Goal: Share content: Share content

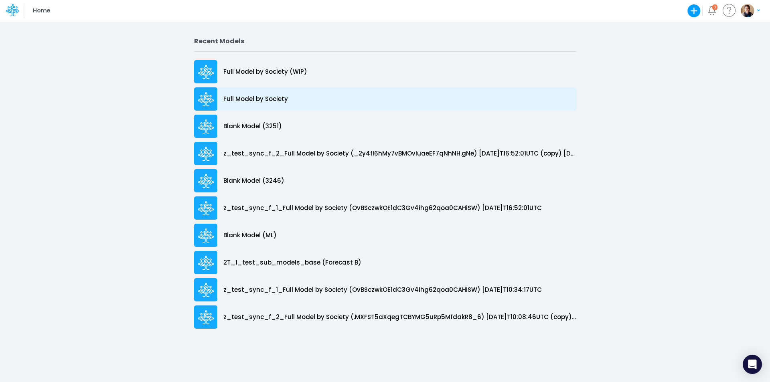
click at [272, 102] on p "Full Model by Society" at bounding box center [255, 99] width 65 height 9
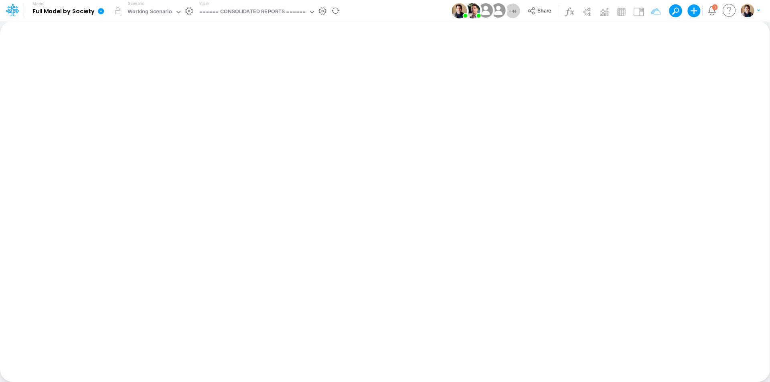
click at [103, 11] on icon at bounding box center [101, 11] width 6 height 6
click at [129, 81] on button "View model info" at bounding box center [141, 83] width 86 height 12
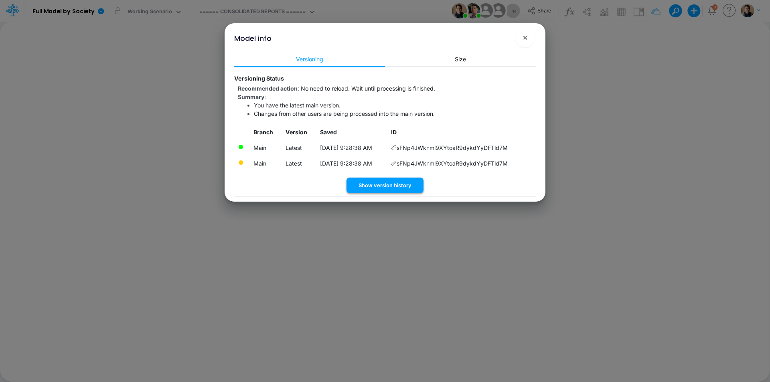
click at [396, 186] on button "Show version history" at bounding box center [385, 186] width 77 height 16
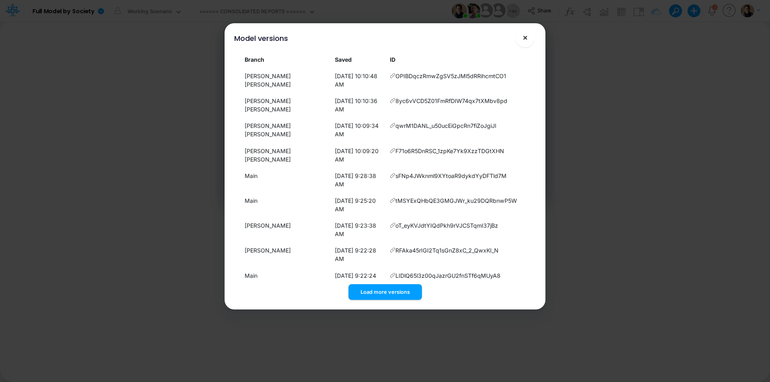
click at [528, 39] on button "×" at bounding box center [525, 37] width 19 height 19
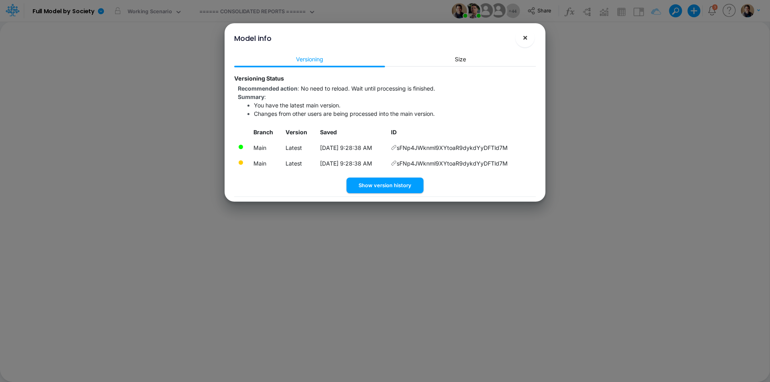
click at [523, 43] on button "×" at bounding box center [525, 37] width 19 height 19
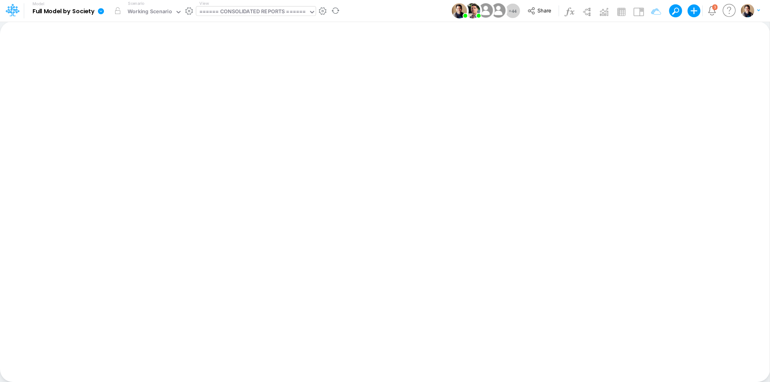
click at [263, 12] on div "====== CONSOLIDATED REPORTS ======" at bounding box center [252, 12] width 107 height 9
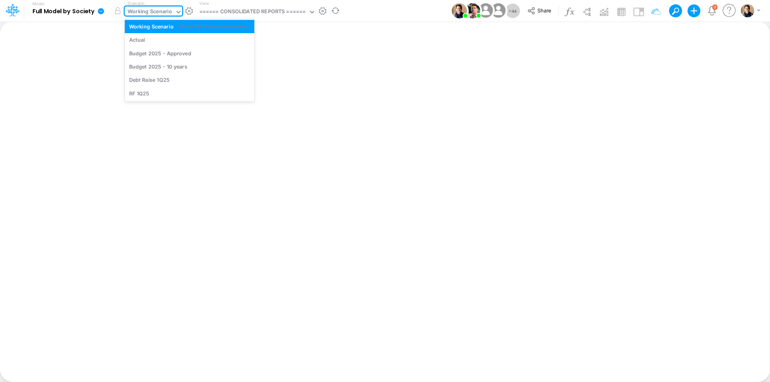
click at [144, 12] on div "Working Scenario" at bounding box center [150, 12] width 45 height 9
click at [139, 35] on div "Actual" at bounding box center [190, 39] width 130 height 13
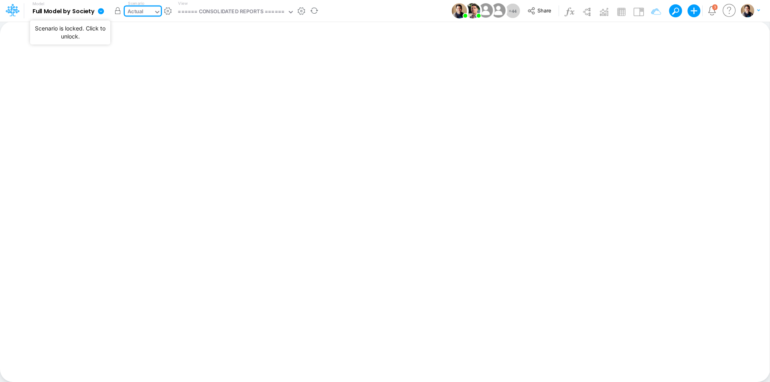
click at [118, 11] on button "button" at bounding box center [117, 11] width 14 height 14
click at [138, 8] on div "Actual" at bounding box center [136, 12] width 16 height 9
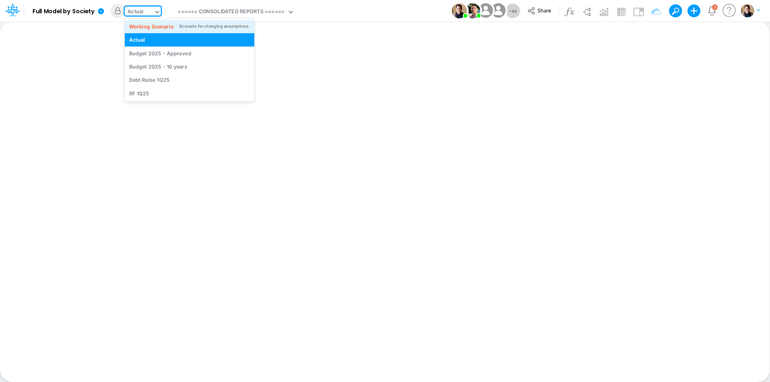
click at [146, 24] on div "Working Scenario" at bounding box center [151, 26] width 45 height 8
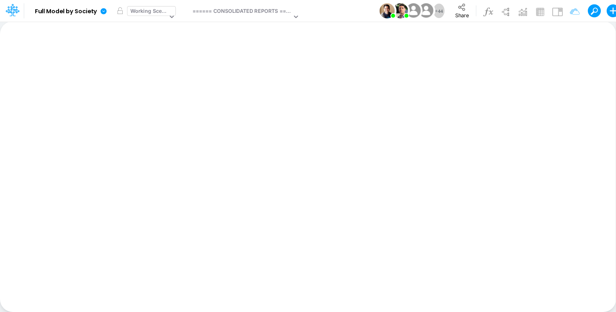
click at [162, 12] on div "Working Scenario" at bounding box center [148, 11] width 37 height 9
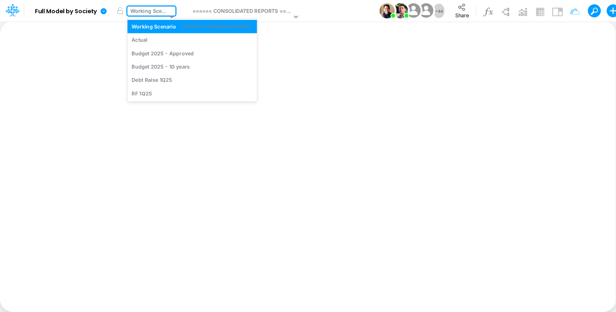
click at [102, 9] on icon at bounding box center [104, 11] width 6 height 6
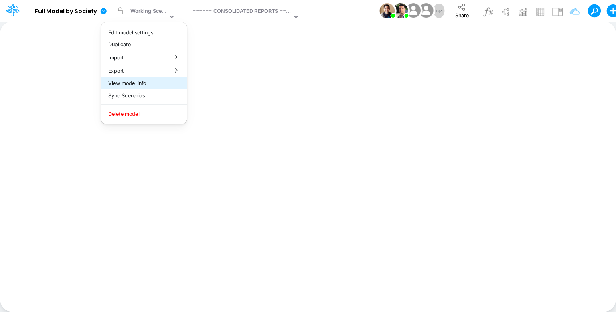
click at [145, 85] on button "View model info" at bounding box center [144, 83] width 86 height 12
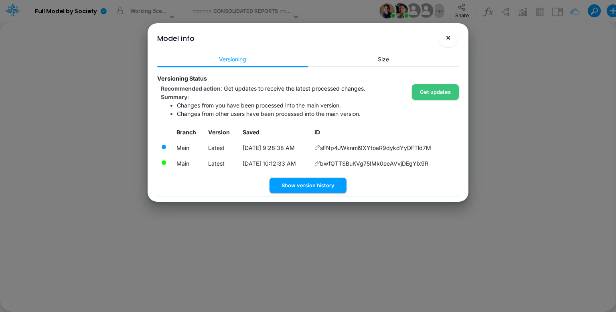
click at [453, 39] on button "×" at bounding box center [448, 37] width 19 height 19
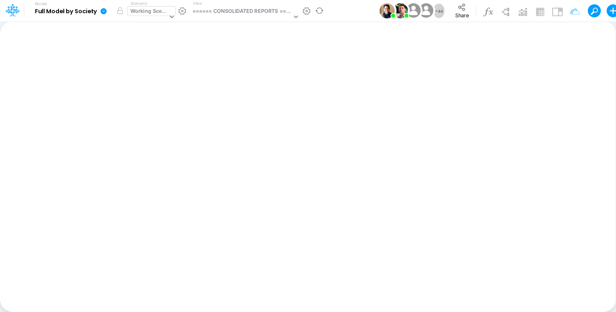
click at [154, 13] on div "Working Scenario" at bounding box center [148, 11] width 37 height 9
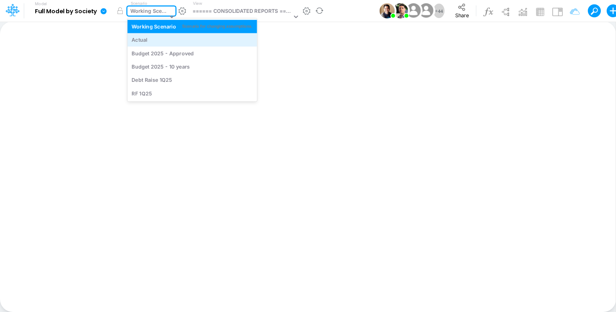
click at [155, 37] on div "Actual" at bounding box center [192, 40] width 121 height 8
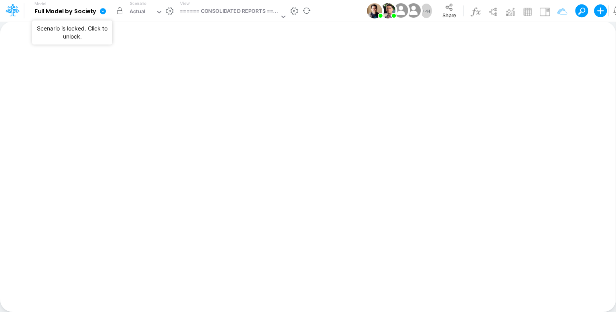
click at [120, 11] on button "button" at bounding box center [119, 11] width 14 height 14
click at [446, 10] on icon at bounding box center [449, 7] width 9 height 9
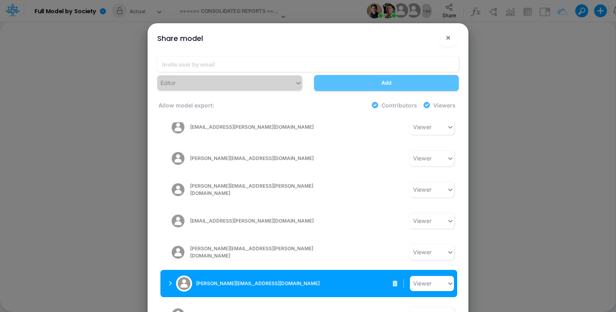
scroll to position [1003, 0]
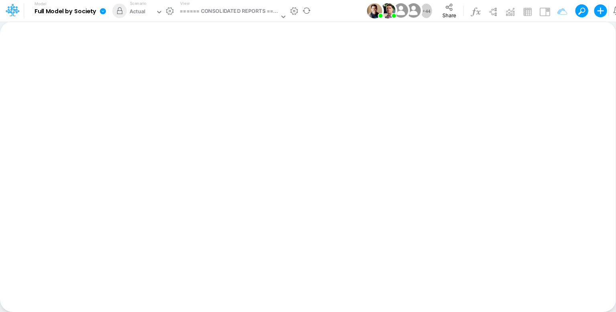
click at [101, 12] on icon at bounding box center [103, 11] width 6 height 6
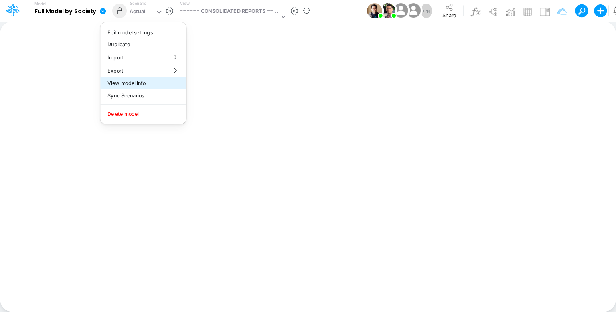
click at [135, 85] on button "View model info" at bounding box center [143, 83] width 86 height 12
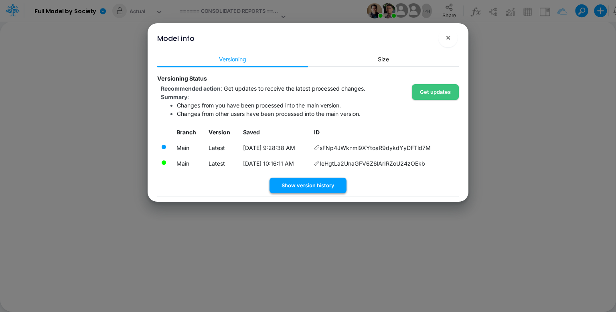
click at [300, 191] on button "Show version history" at bounding box center [308, 186] width 77 height 16
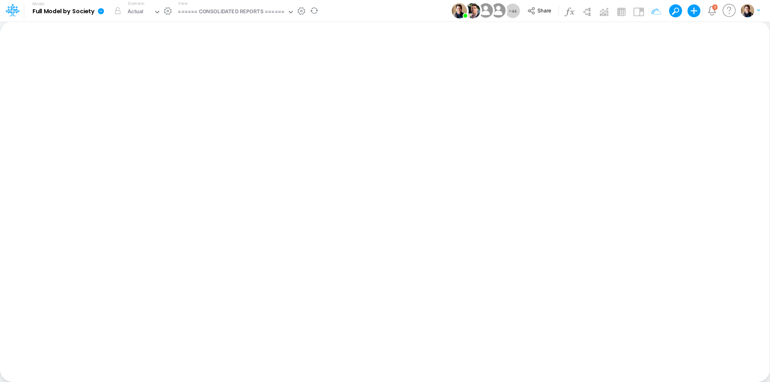
click at [103, 10] on icon at bounding box center [101, 11] width 6 height 6
click at [124, 81] on button "View model info" at bounding box center [141, 83] width 86 height 12
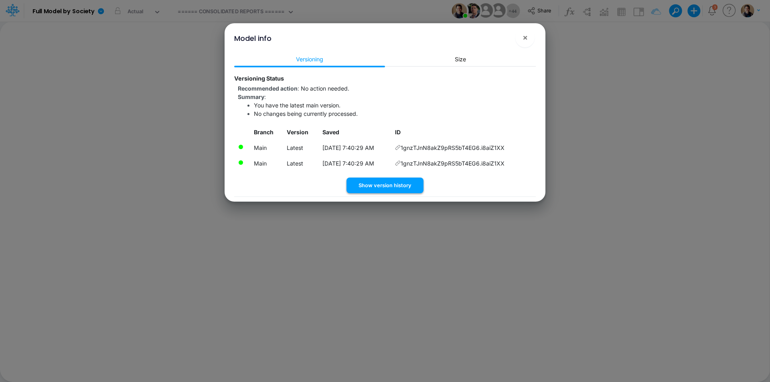
click at [396, 186] on button "Show version history" at bounding box center [385, 186] width 77 height 16
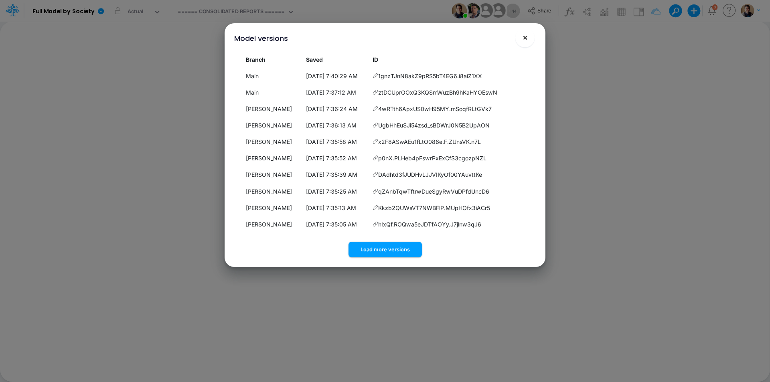
click at [527, 37] on span "×" at bounding box center [525, 37] width 5 height 10
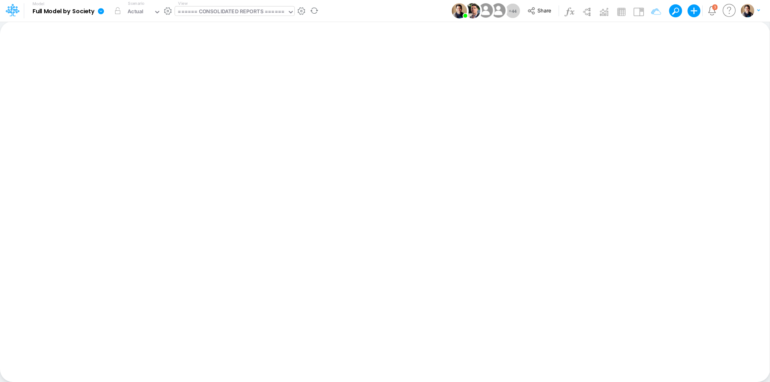
click at [215, 14] on div "====== CONSOLIDATED REPORTS ======" at bounding box center [231, 12] width 106 height 9
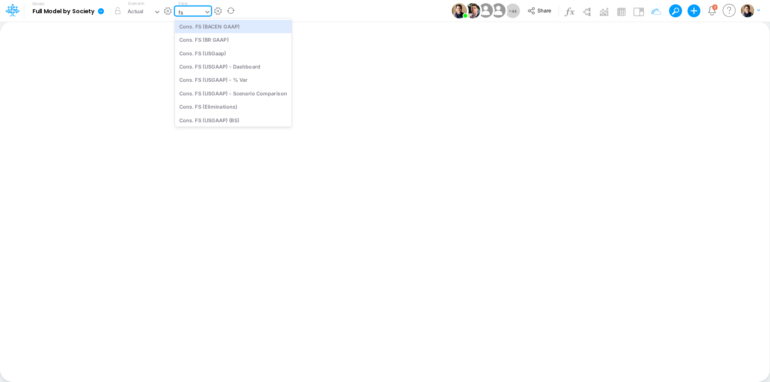
type input "f"
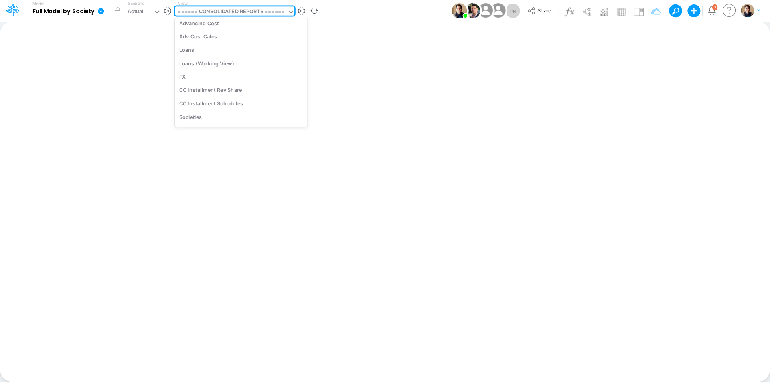
scroll to position [2637, 0]
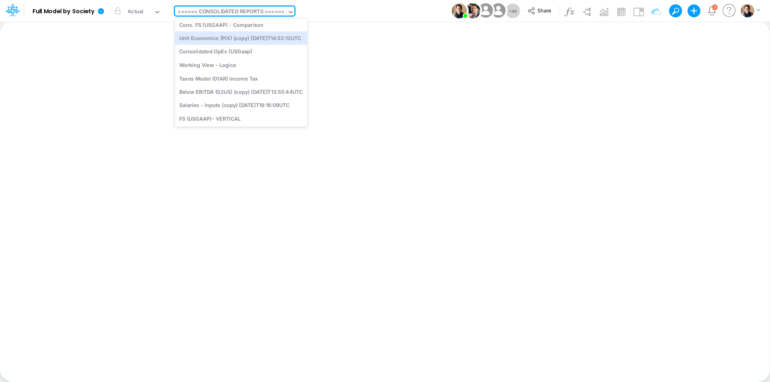
click at [393, 14] on div "Model Full Model by Society Edit model settings Duplicate Import QuickBooks Qui…" at bounding box center [385, 11] width 693 height 22
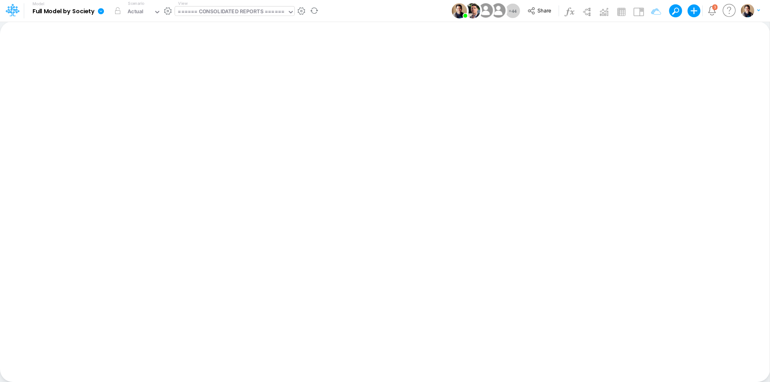
click at [96, 12] on link at bounding box center [103, 10] width 16 height 21
click at [139, 83] on button "View model info" at bounding box center [141, 83] width 86 height 12
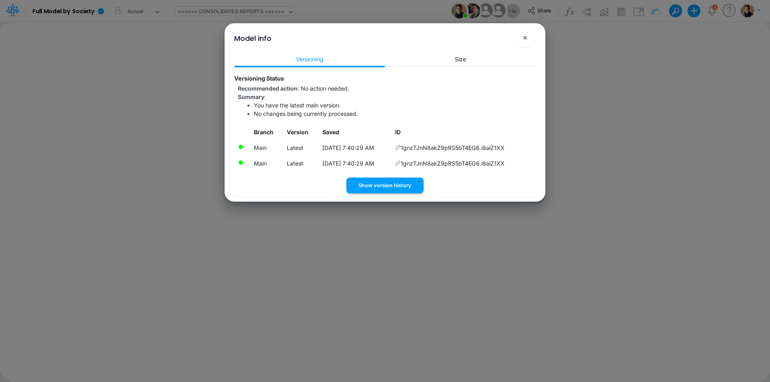
click at [390, 183] on button "Show version history" at bounding box center [385, 186] width 77 height 16
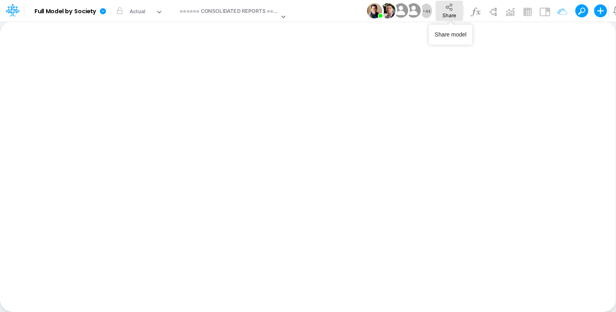
click at [449, 12] on span "Share" at bounding box center [450, 15] width 14 height 6
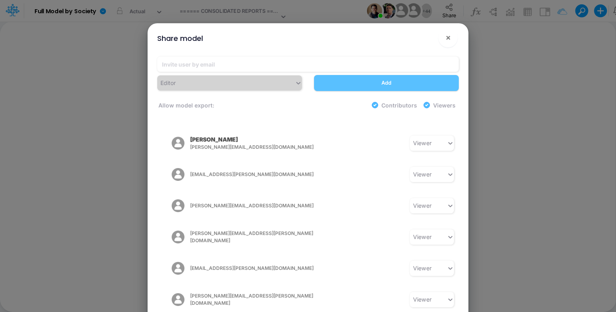
scroll to position [923, 0]
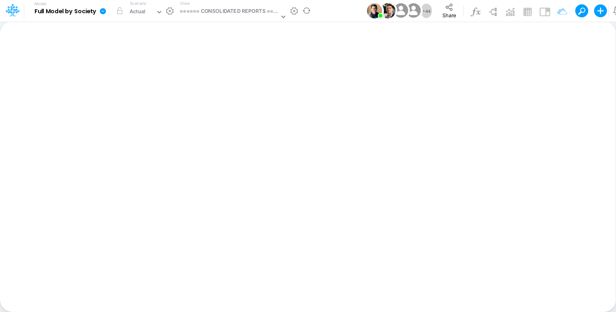
click at [103, 9] on icon at bounding box center [103, 11] width 6 height 6
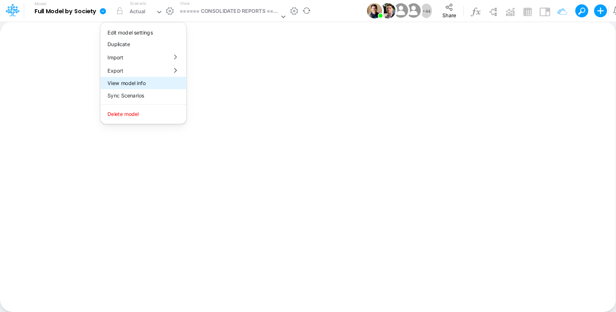
click at [143, 82] on button "View model info" at bounding box center [143, 83] width 86 height 12
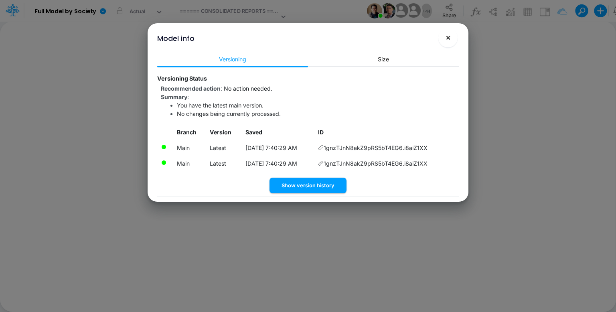
click at [449, 39] on span "×" at bounding box center [448, 37] width 5 height 10
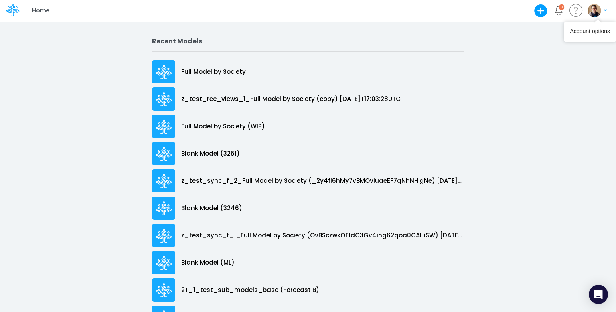
click at [593, 12] on img "button" at bounding box center [594, 10] width 13 height 13
click at [553, 48] on button "Log out" at bounding box center [565, 47] width 86 height 12
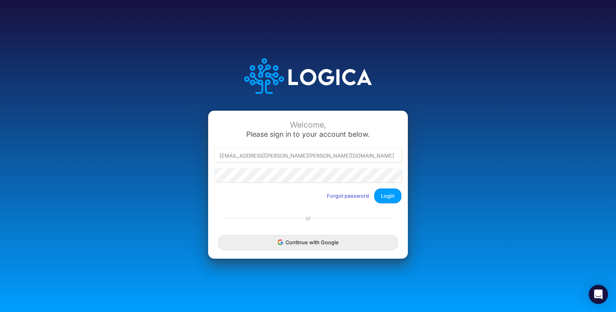
type input "[EMAIL_ADDRESS][PERSON_NAME][PERSON_NAME][DOMAIN_NAME]"
click at [400, 198] on button "Login" at bounding box center [387, 196] width 27 height 15
